Goal: Task Accomplishment & Management: Manage account settings

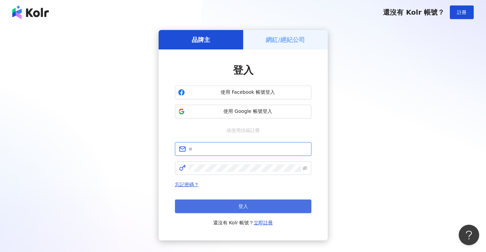
type input "**********"
click at [244, 208] on span "登入" at bounding box center [244, 206] width 10 height 5
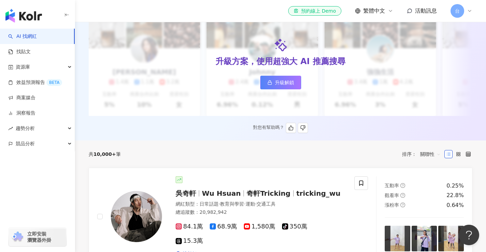
scroll to position [102, 0]
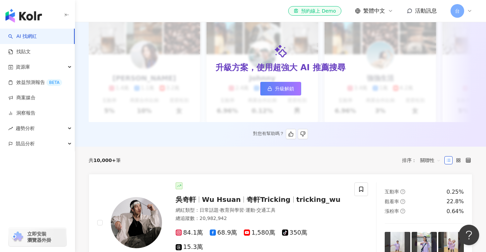
click at [291, 89] on span "升級解鎖" at bounding box center [284, 88] width 19 height 5
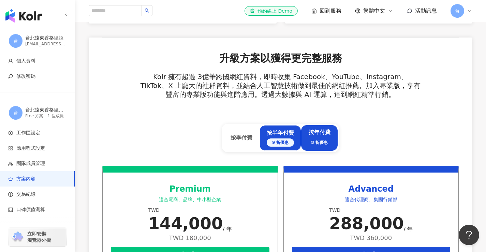
scroll to position [171, 0]
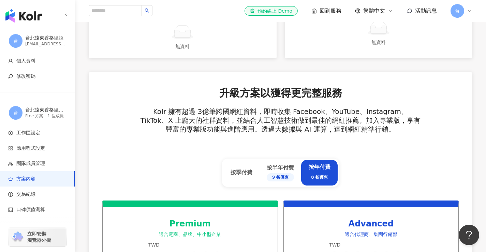
click at [329, 176] on div "8 折優惠" at bounding box center [320, 178] width 22 height 10
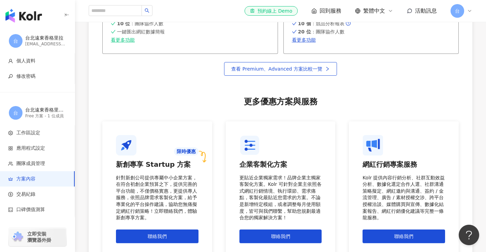
scroll to position [512, 0]
